Goal: Navigation & Orientation: Find specific page/section

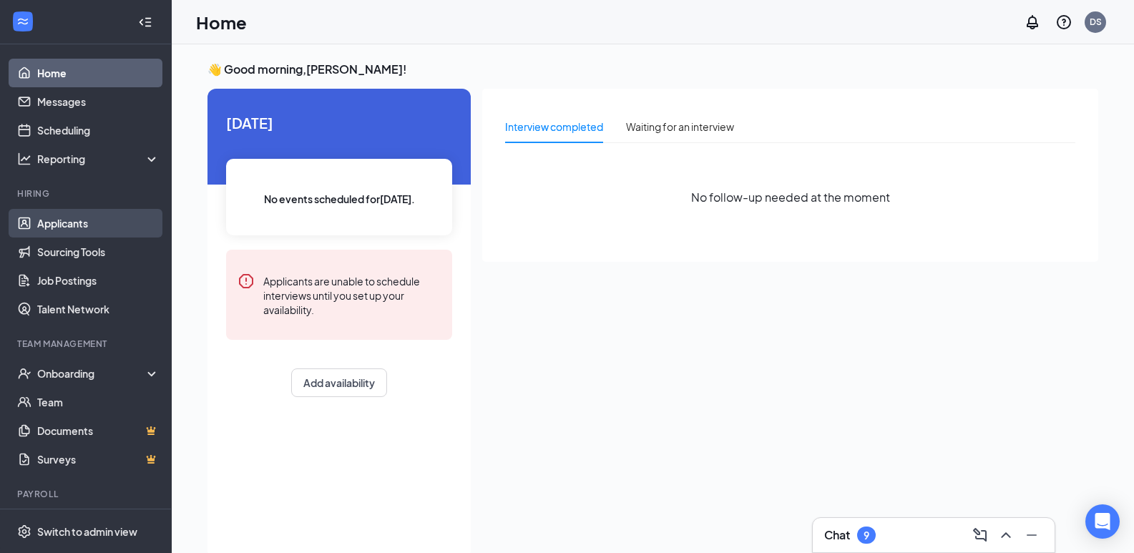
click at [59, 226] on link "Applicants" at bounding box center [98, 223] width 122 height 29
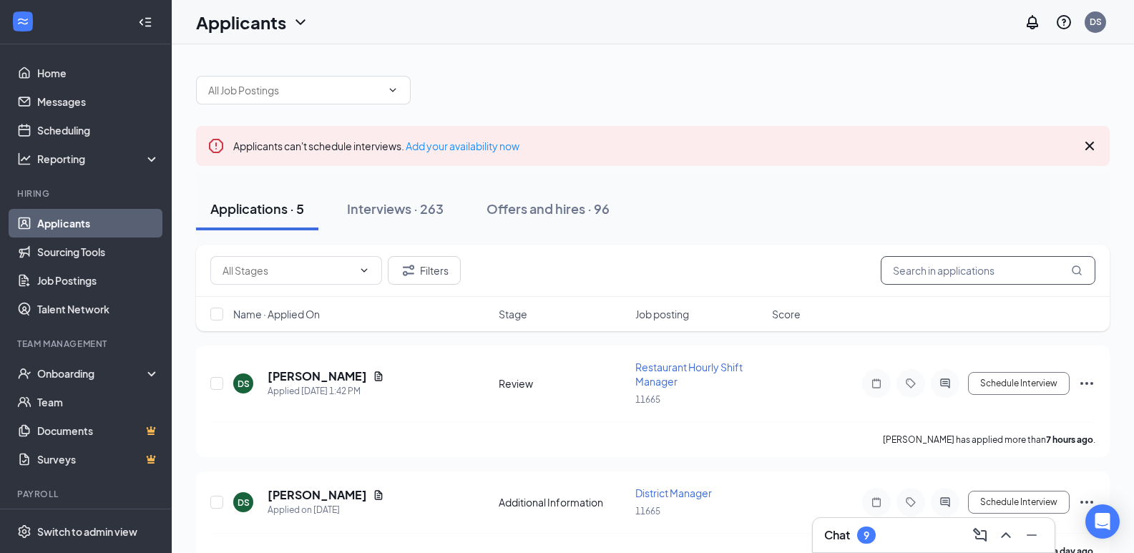
click at [918, 269] on input "text" at bounding box center [987, 270] width 215 height 29
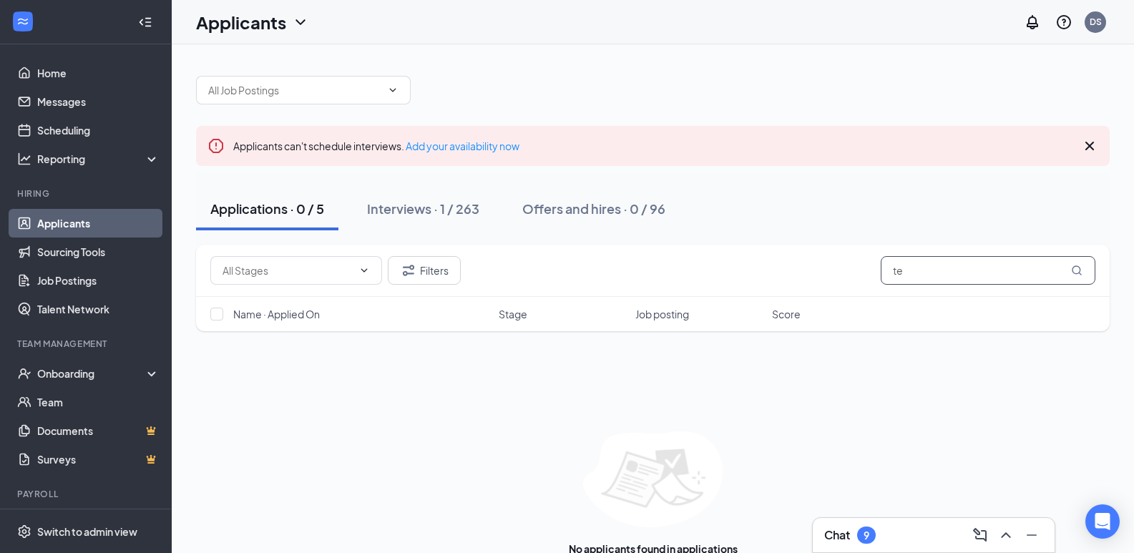
type input "t"
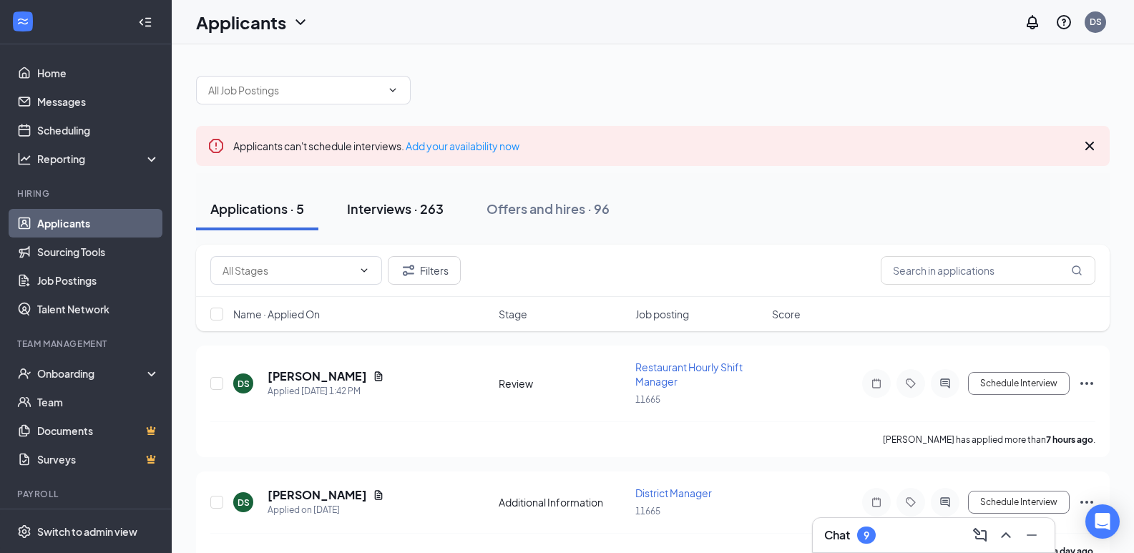
click at [395, 215] on div "Interviews · 263" at bounding box center [395, 209] width 97 height 18
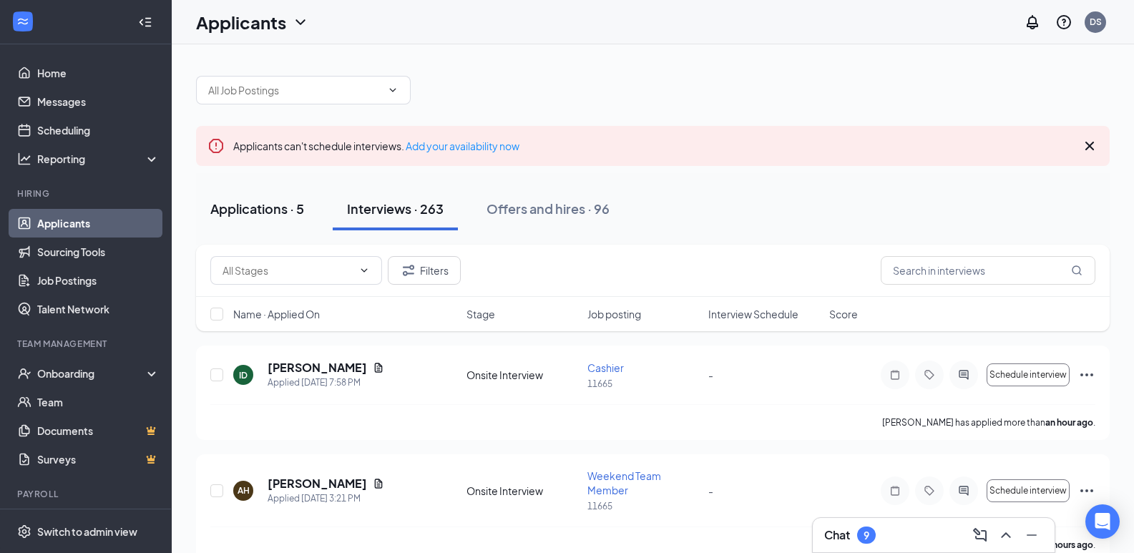
click at [247, 210] on div "Applications · 5" at bounding box center [257, 209] width 94 height 18
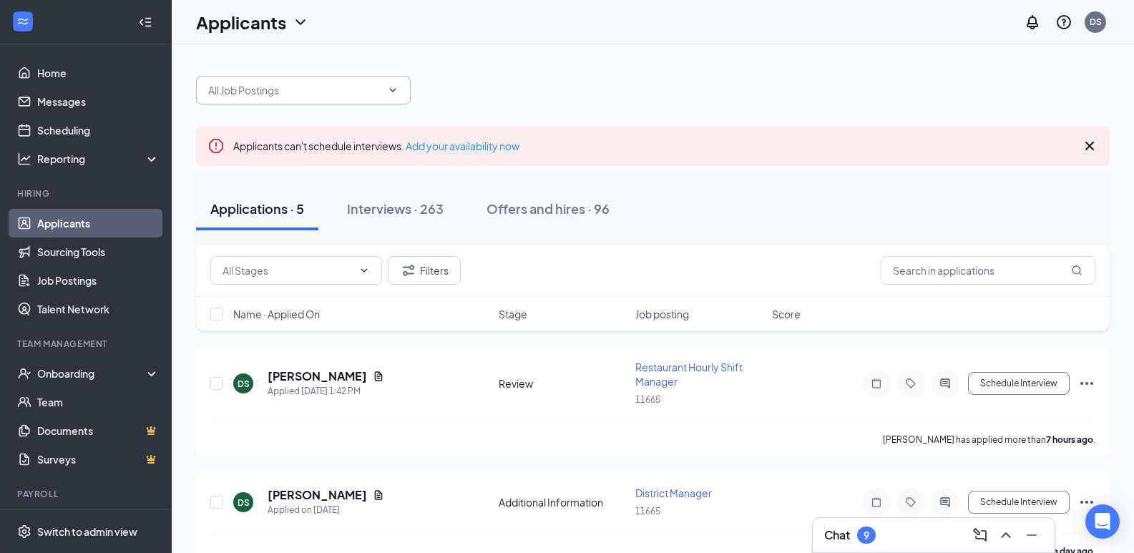
click at [350, 87] on input "text" at bounding box center [294, 90] width 173 height 16
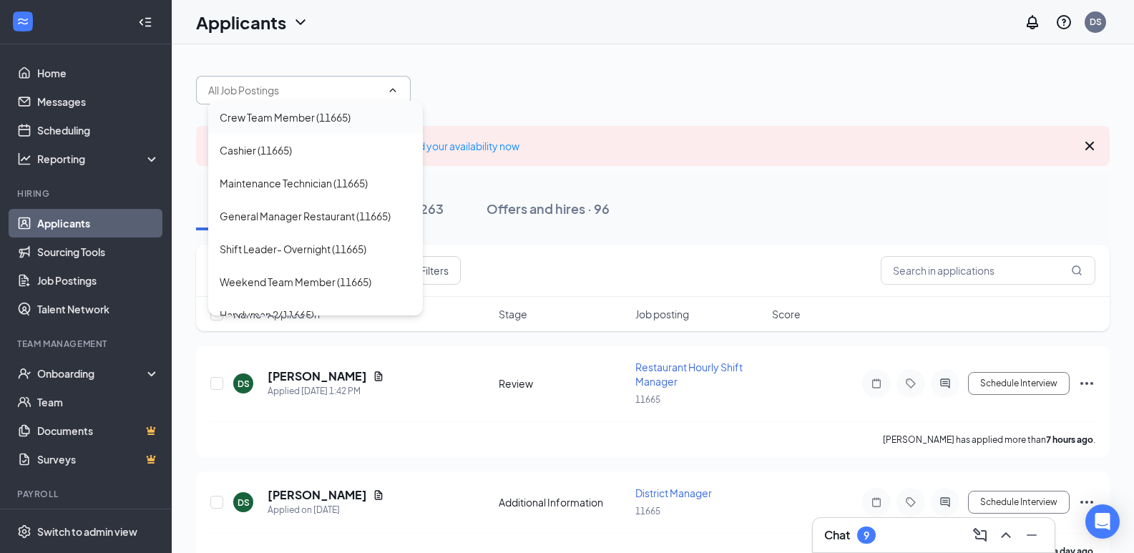
click at [310, 119] on div "Crew Team Member (11665)" at bounding box center [285, 117] width 131 height 16
type input "Crew Team Member (11665)"
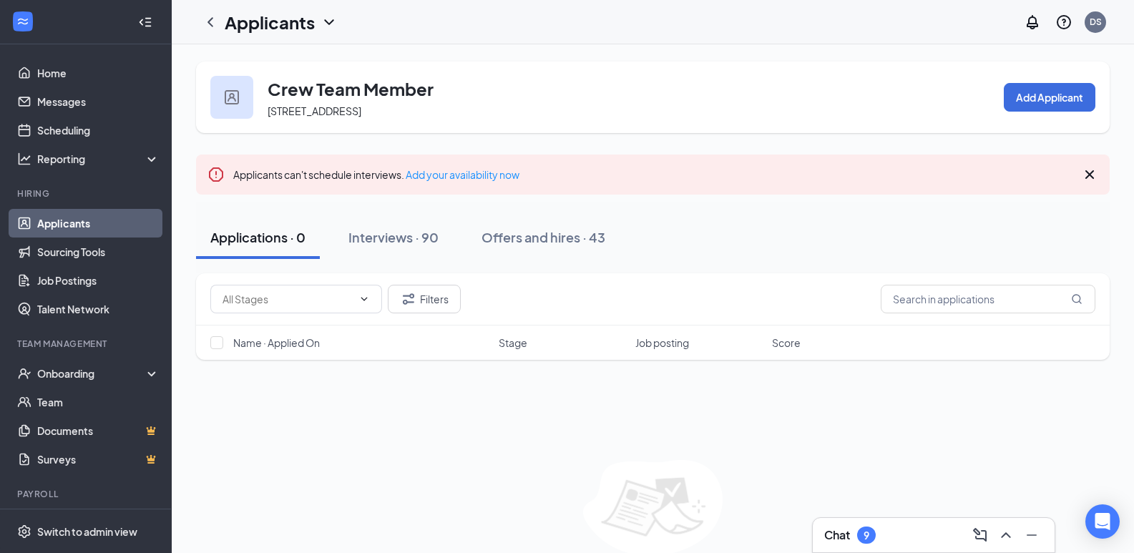
click at [324, 25] on icon "ChevronDown" at bounding box center [328, 22] width 17 height 17
click at [211, 17] on icon "ChevronLeft" at bounding box center [210, 22] width 17 height 17
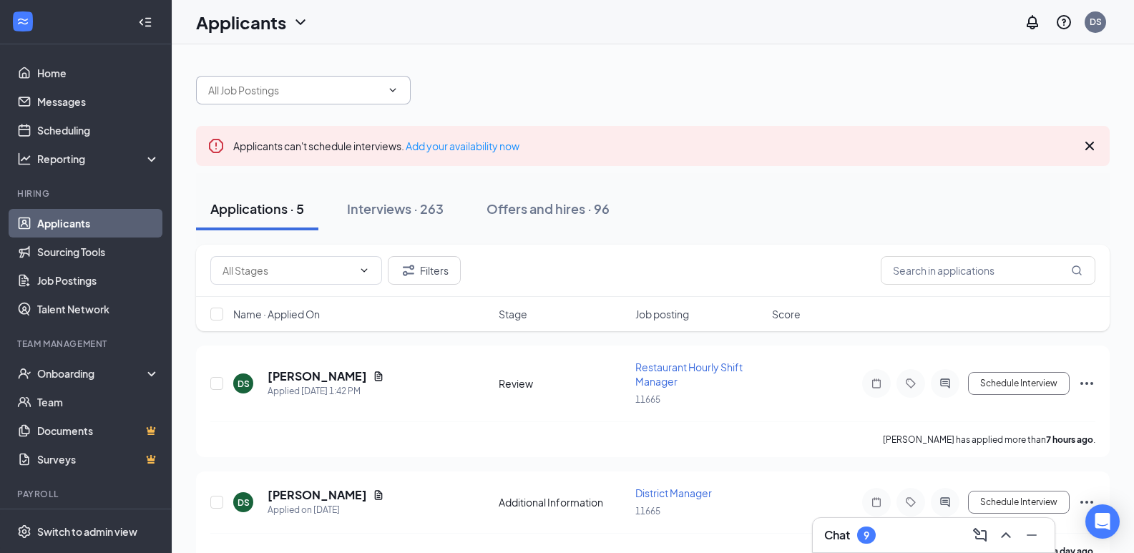
click at [377, 90] on input "text" at bounding box center [294, 90] width 173 height 16
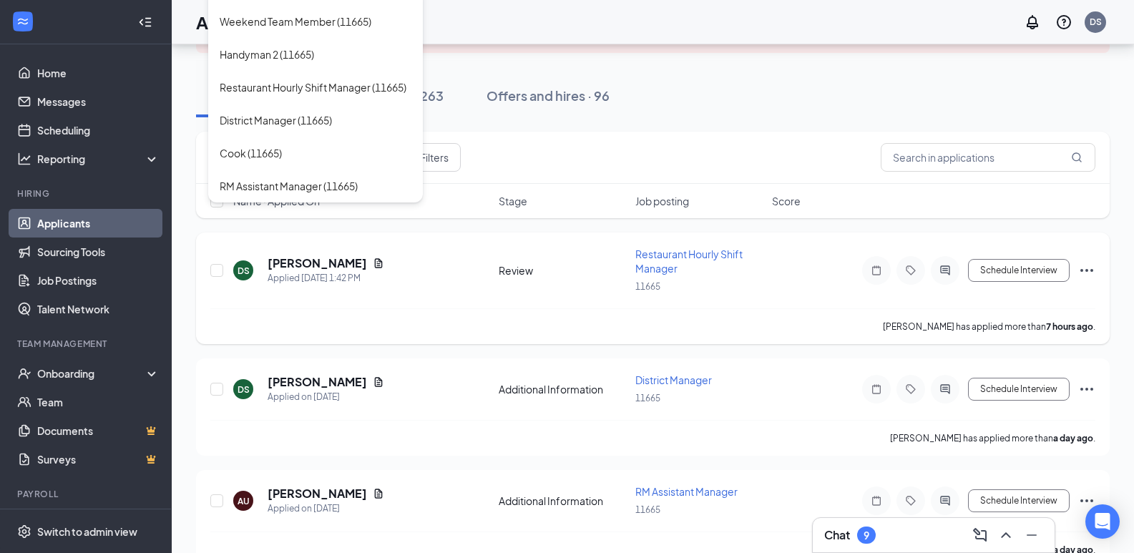
scroll to position [143, 0]
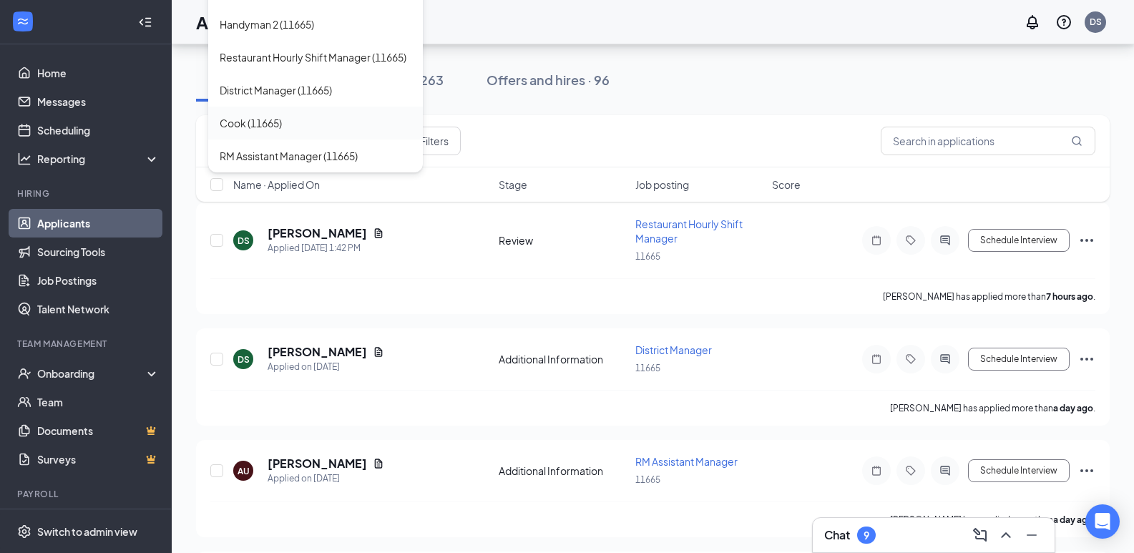
click at [249, 124] on div "Cook (11665)" at bounding box center [251, 123] width 62 height 16
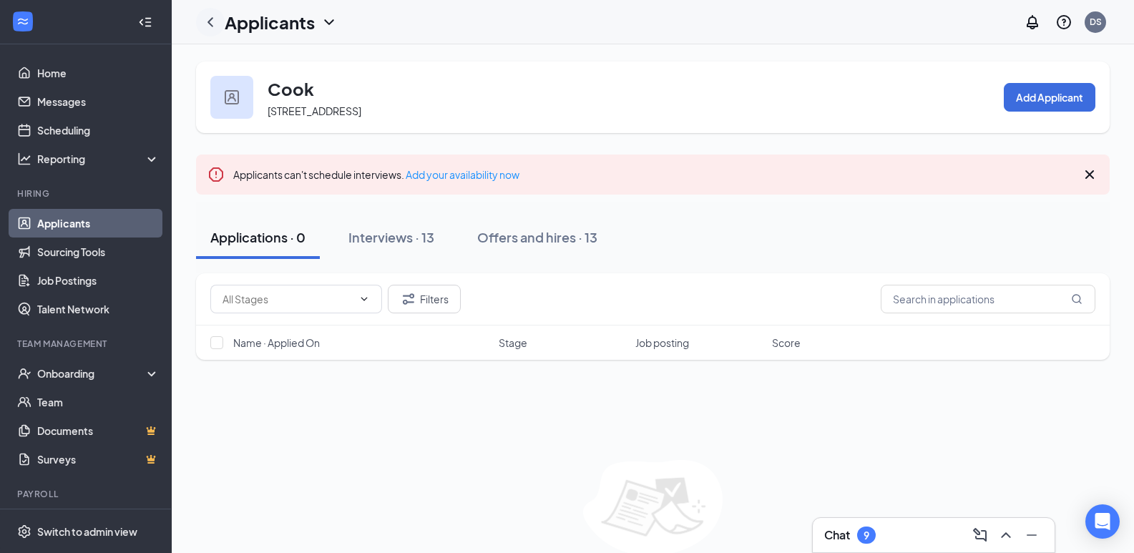
click at [208, 25] on icon "ChevronLeft" at bounding box center [210, 22] width 17 height 17
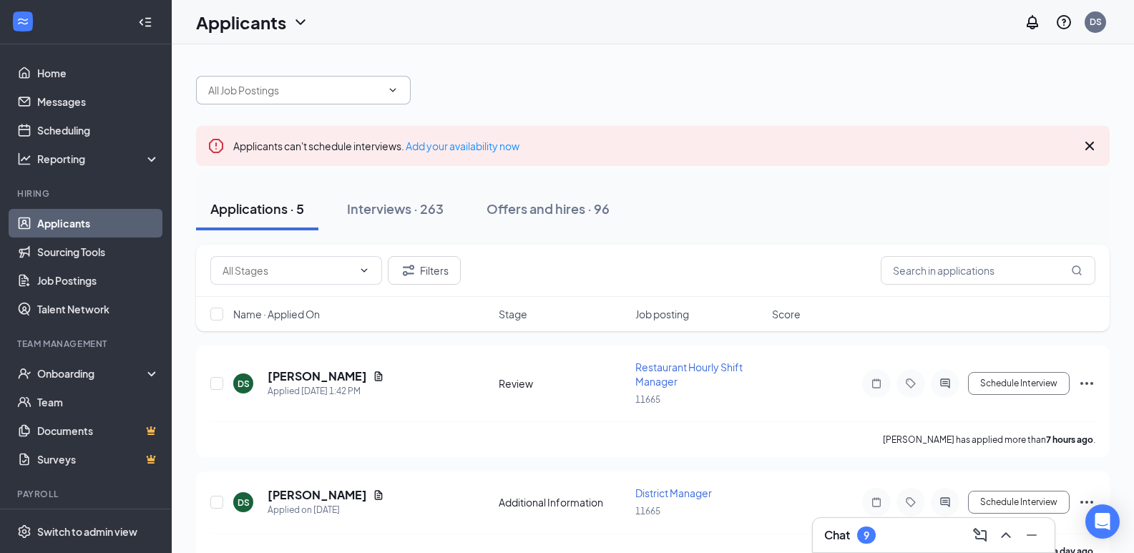
click at [317, 92] on input "text" at bounding box center [294, 90] width 173 height 16
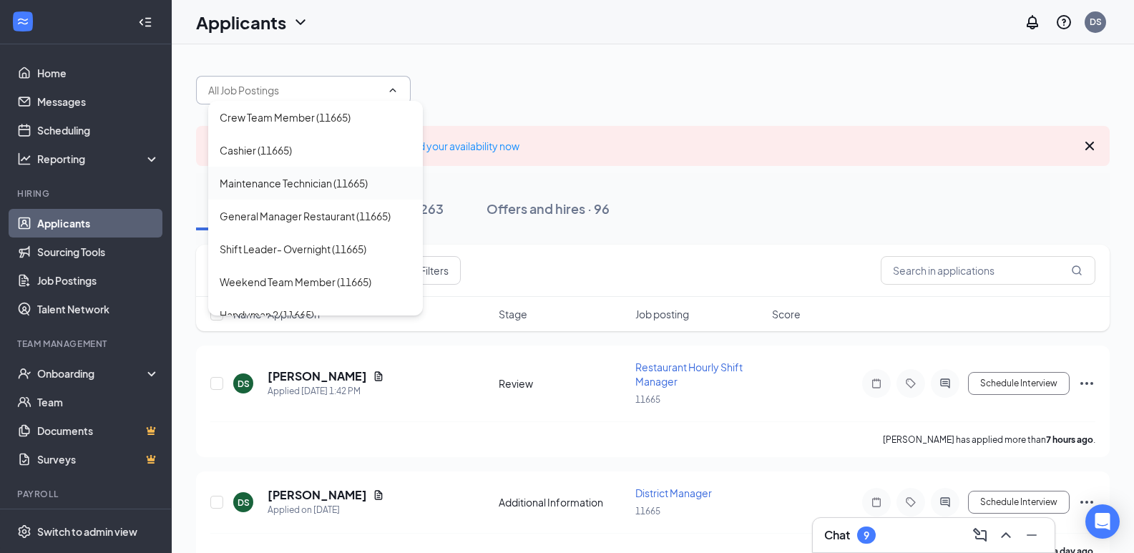
click at [290, 181] on div "Maintenance Technician (11665)" at bounding box center [294, 183] width 148 height 16
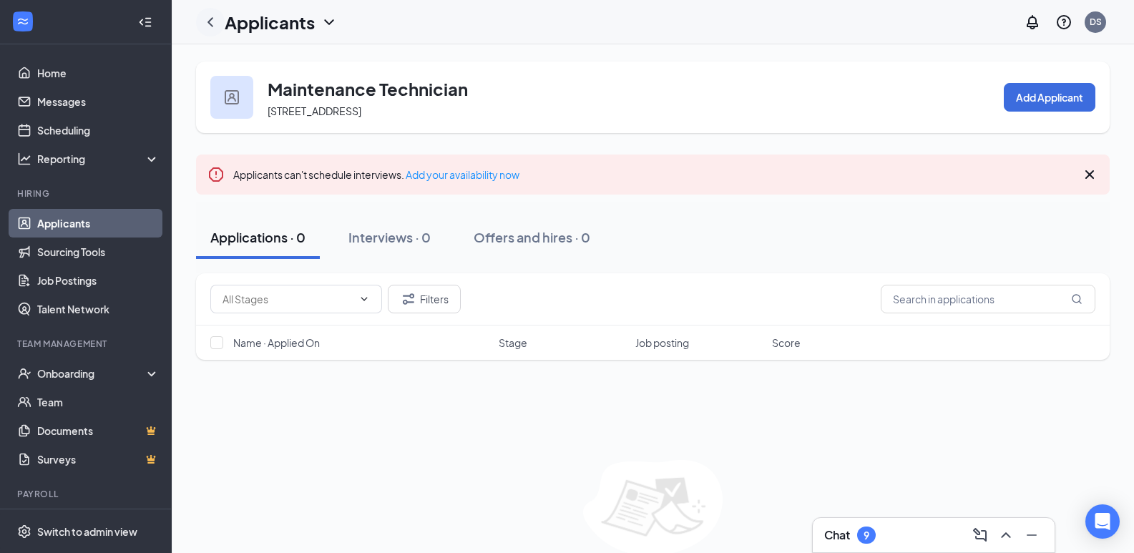
click at [209, 24] on icon "ChevronLeft" at bounding box center [210, 22] width 17 height 17
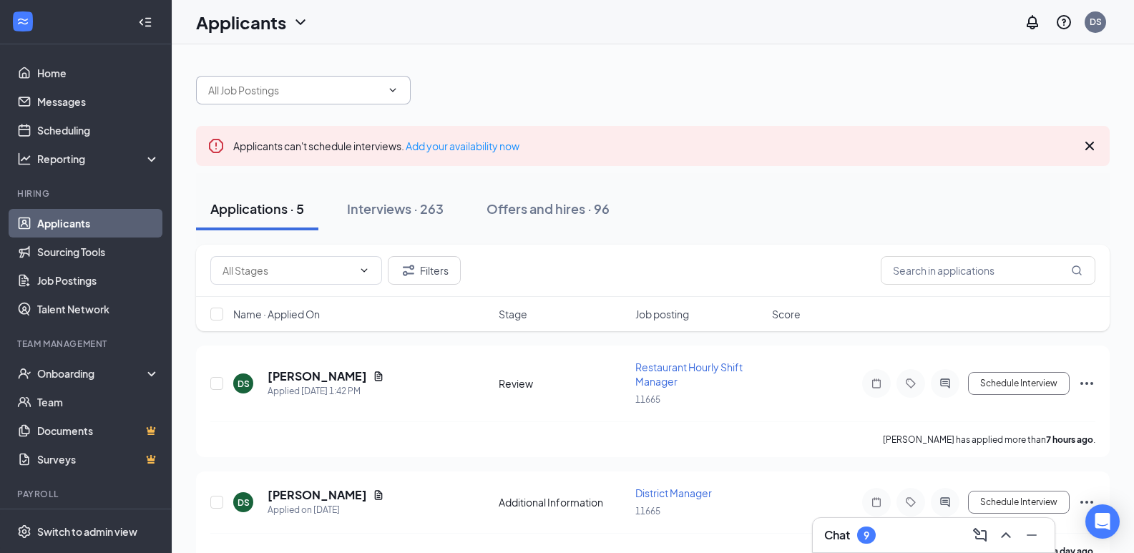
click at [305, 97] on input "text" at bounding box center [294, 90] width 173 height 16
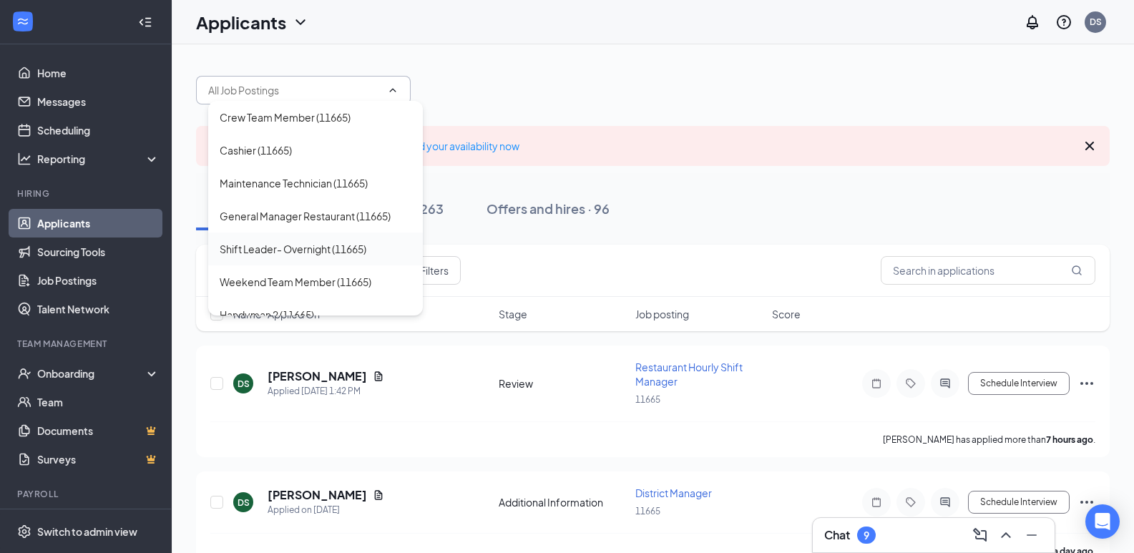
click at [296, 242] on div "Shift Leader- Overnight (11665)" at bounding box center [293, 249] width 147 height 16
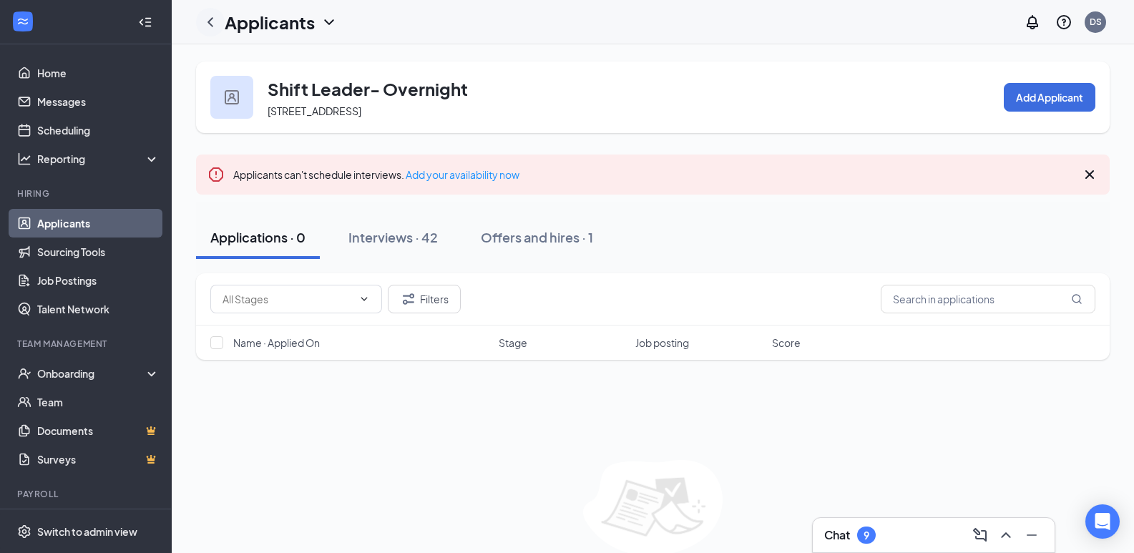
click at [213, 19] on icon "ChevronLeft" at bounding box center [210, 22] width 17 height 17
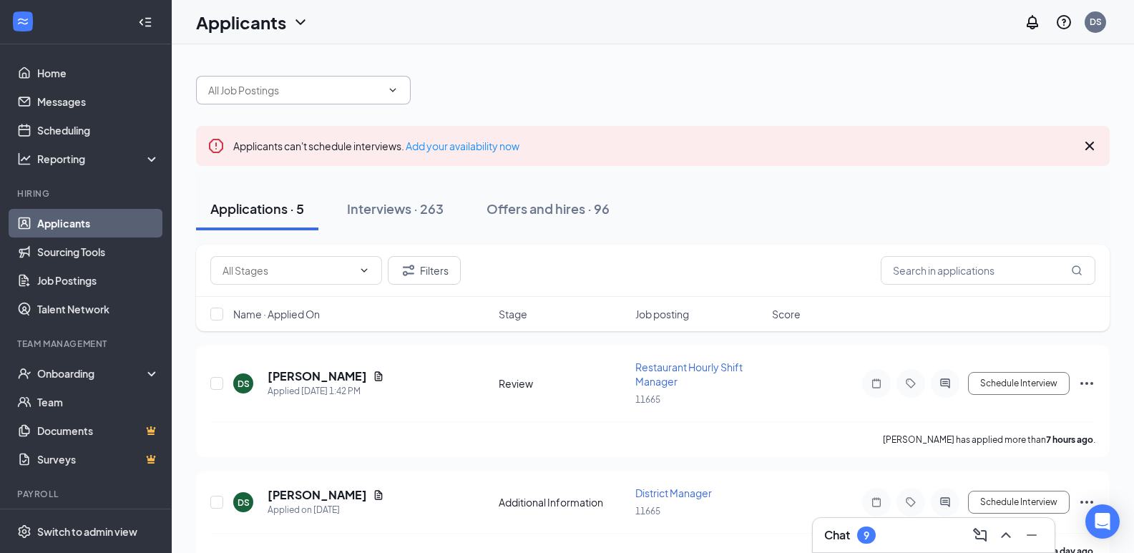
click at [335, 94] on input "text" at bounding box center [294, 90] width 173 height 16
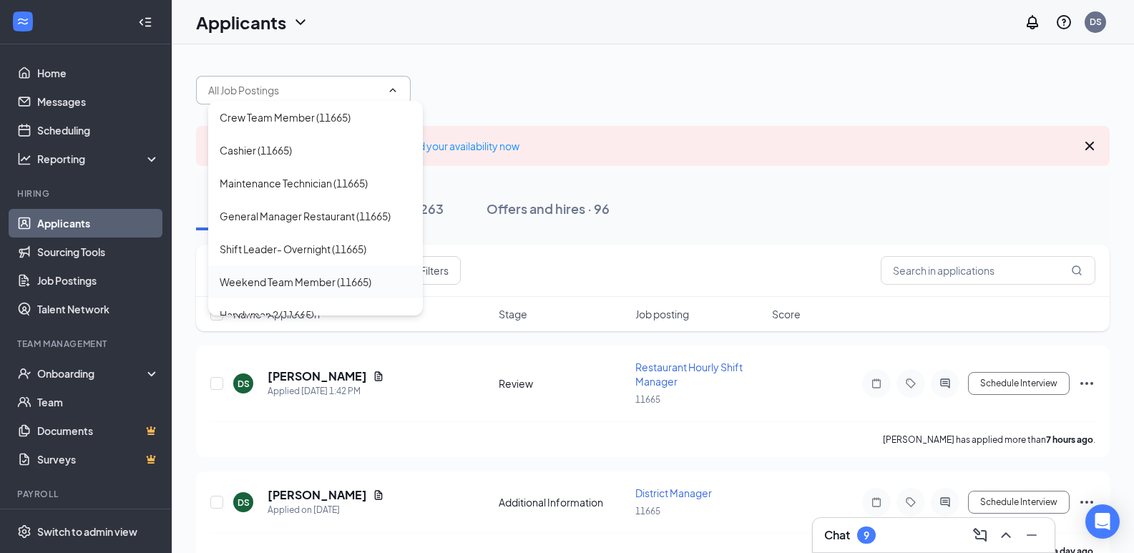
click at [296, 280] on div "Weekend Team Member (11665)" at bounding box center [296, 282] width 152 height 16
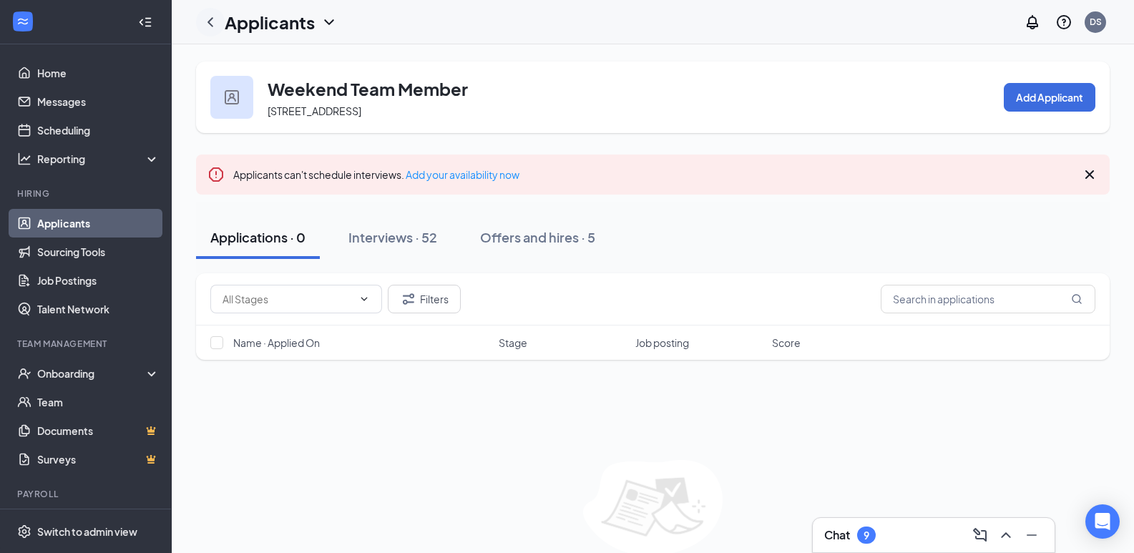
click at [204, 21] on icon "ChevronLeft" at bounding box center [210, 22] width 17 height 17
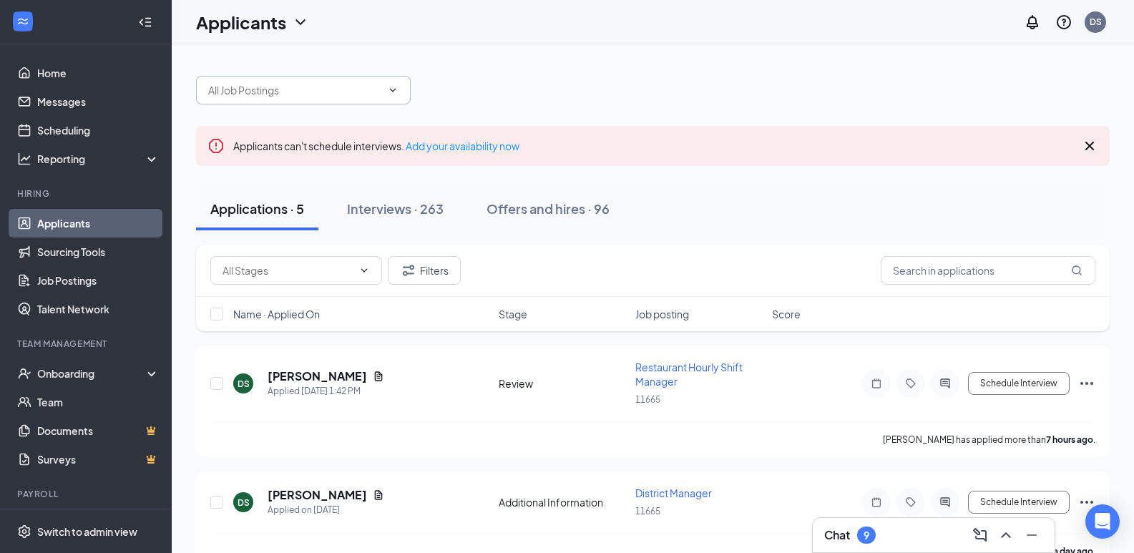
click at [262, 89] on input "text" at bounding box center [294, 90] width 173 height 16
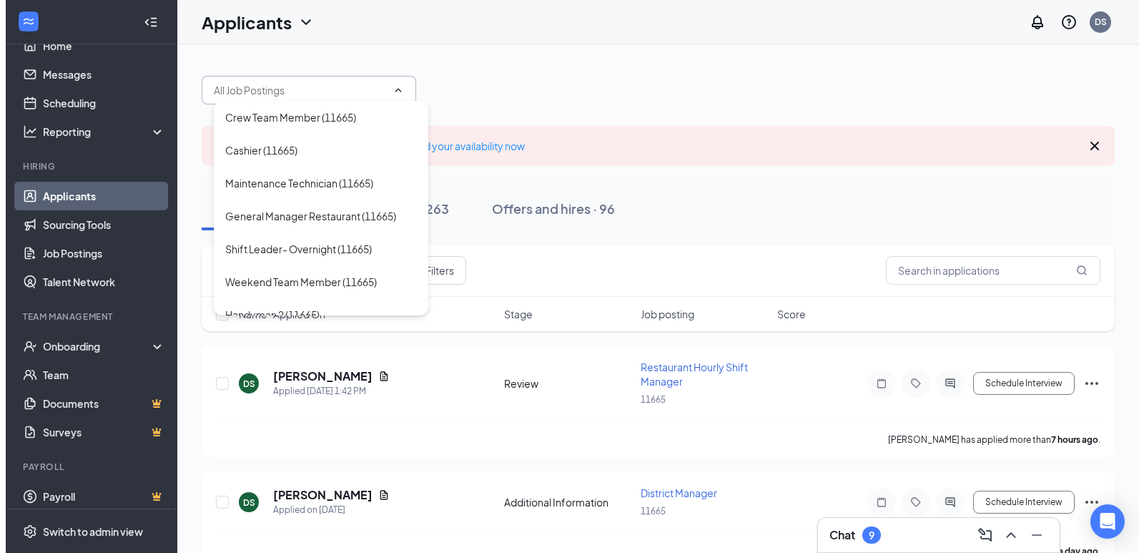
scroll to position [35, 0]
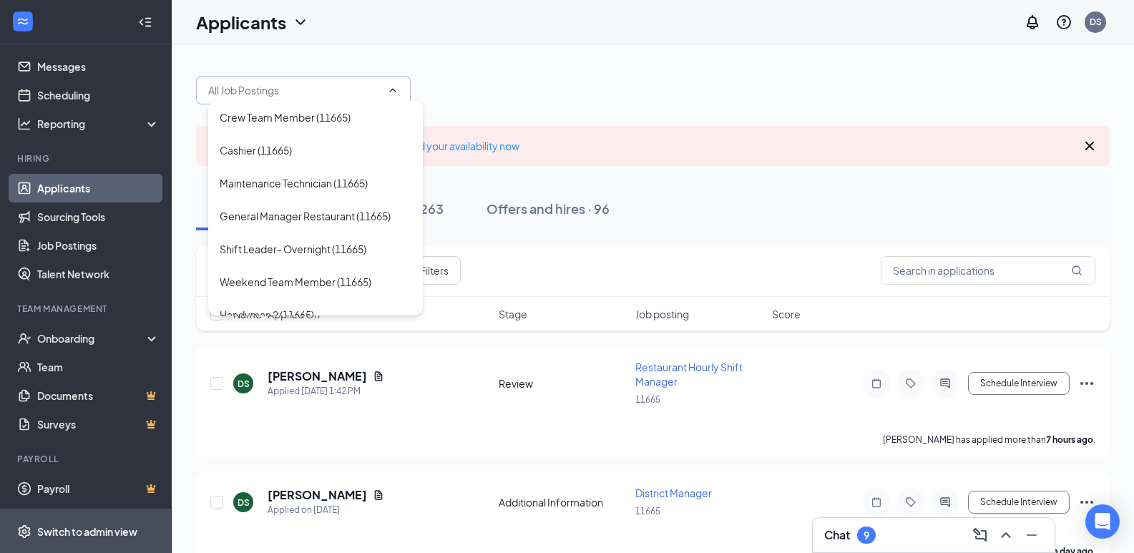
click at [75, 529] on div "Switch to admin view" at bounding box center [87, 531] width 100 height 14
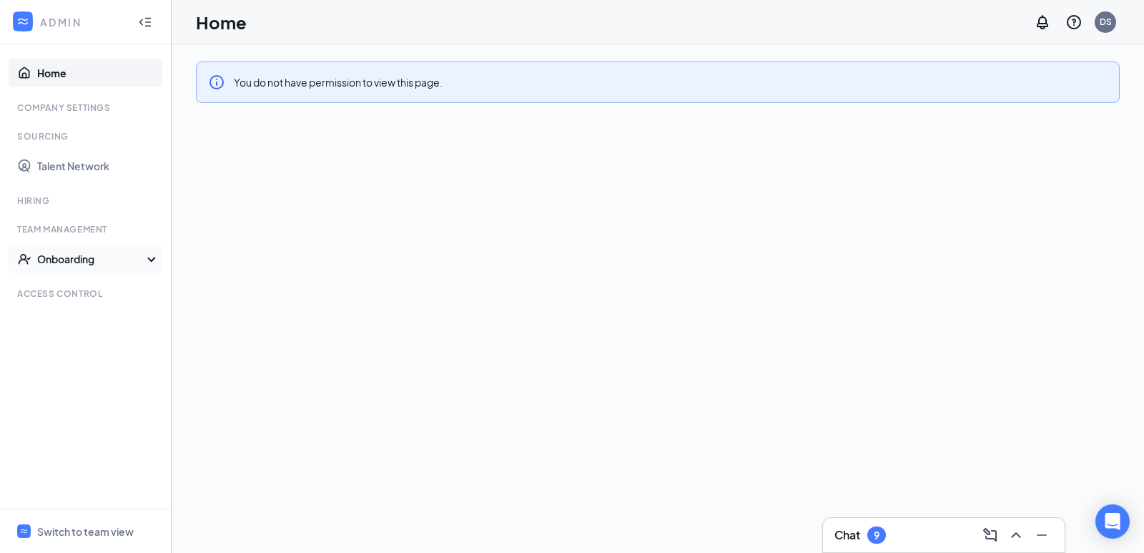
click at [69, 253] on div "Onboarding" at bounding box center [92, 259] width 110 height 14
click at [74, 163] on link "Talent Network" at bounding box center [98, 166] width 122 height 29
click at [70, 292] on div "Access control" at bounding box center [86, 293] width 139 height 12
click at [99, 531] on div "Switch to team view" at bounding box center [85, 531] width 97 height 14
